Goal: Task Accomplishment & Management: Manage account settings

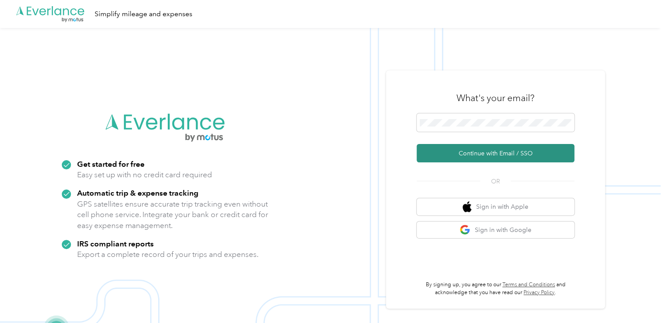
click at [516, 149] on button "Continue with Email / SSO" at bounding box center [496, 153] width 158 height 18
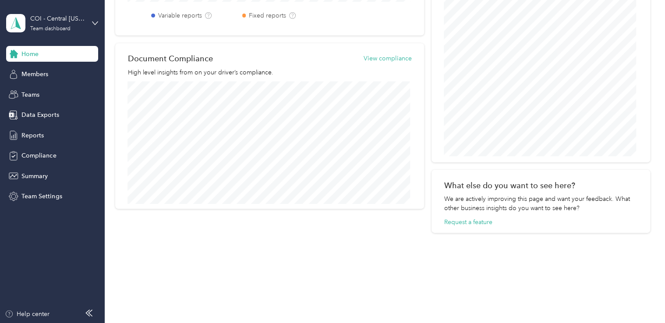
scroll to position [391, 0]
click at [41, 133] on span "Reports" at bounding box center [32, 135] width 22 height 9
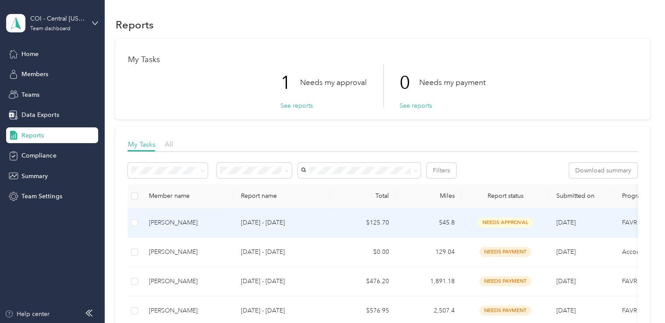
scroll to position [44, 0]
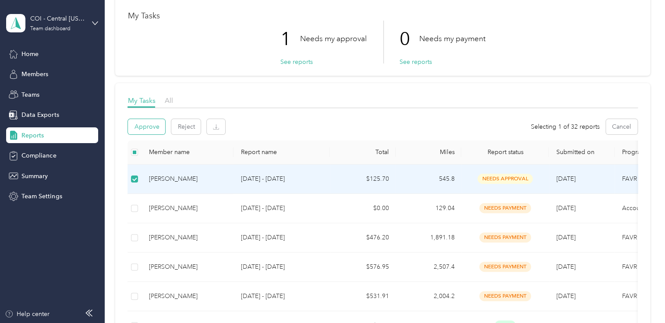
click at [144, 127] on button "Approve" at bounding box center [146, 126] width 37 height 15
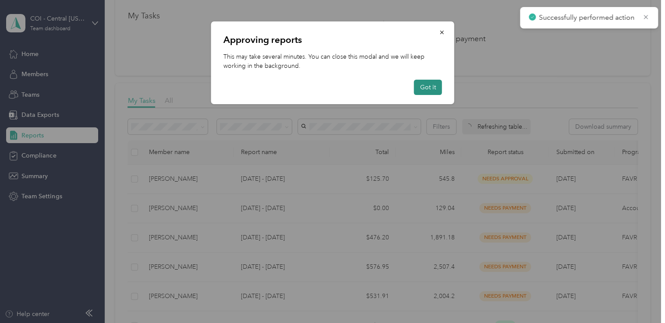
click at [428, 88] on button "Got it" at bounding box center [428, 87] width 28 height 15
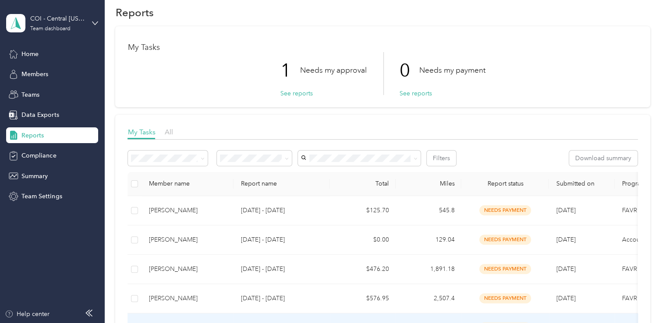
scroll to position [0, 0]
